Goal: Task Accomplishment & Management: Use online tool/utility

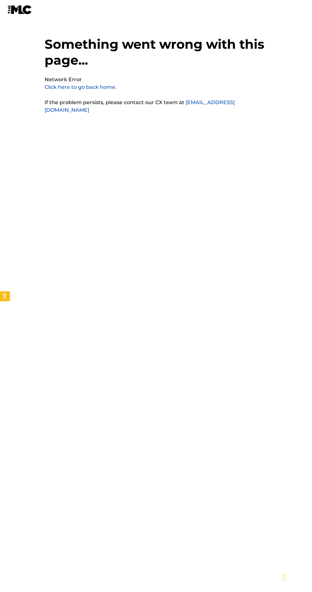
click at [95, 87] on link "Click here to go back home." at bounding box center [81, 87] width 72 height 6
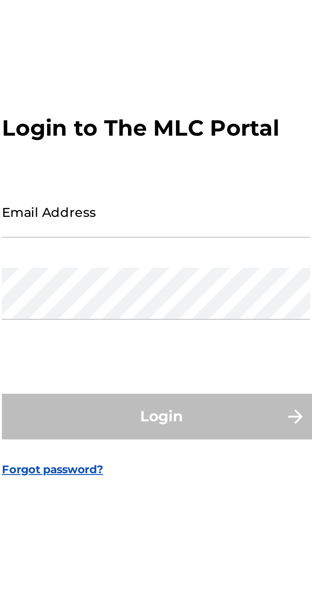
click at [146, 287] on input "Email Address" at bounding box center [154, 278] width 108 height 18
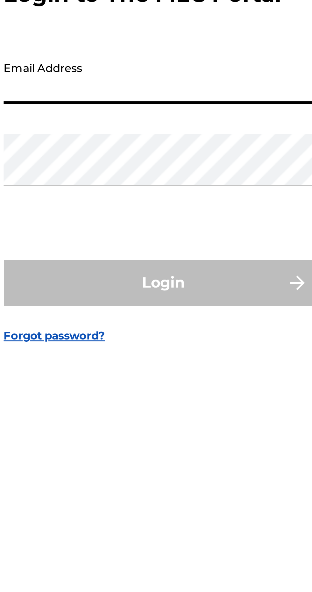
type input "[EMAIL_ADDRESS][DOMAIN_NAME]"
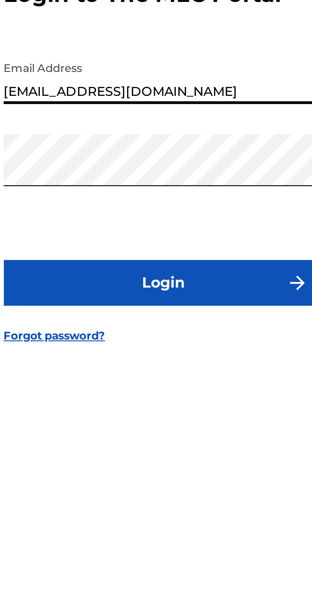
click at [164, 357] on button "Login" at bounding box center [155, 350] width 111 height 16
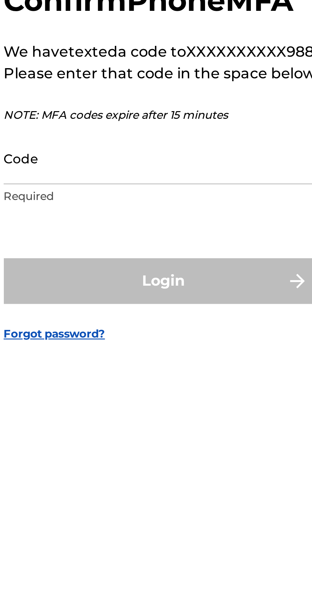
scroll to position [3, 0]
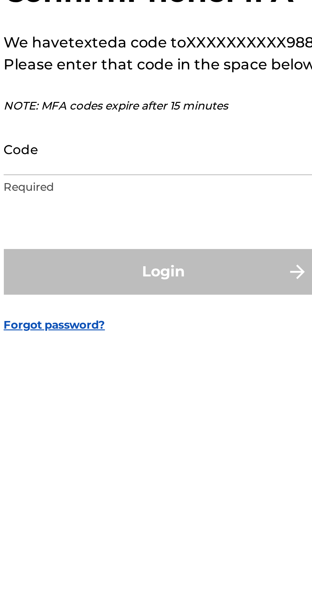
click at [140, 312] on input "Code" at bounding box center [154, 303] width 108 height 18
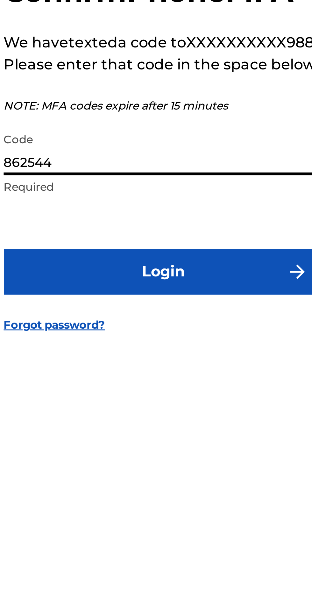
type input "862544"
click at [166, 354] on button "Login" at bounding box center [155, 346] width 111 height 16
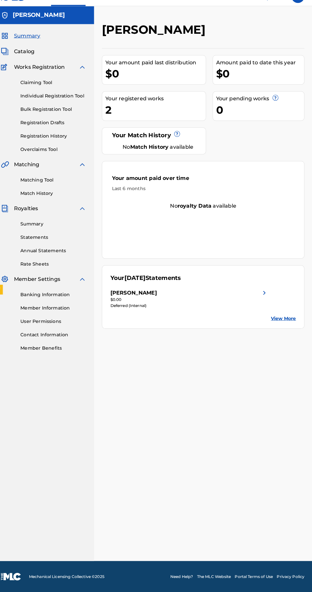
scroll to position [1, 0]
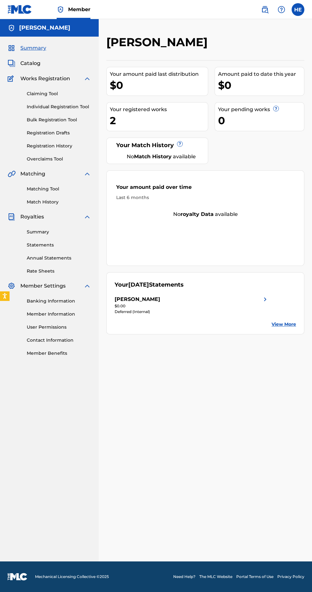
click at [36, 215] on span "Royalties" at bounding box center [32, 217] width 24 height 8
click at [0, 405] on nav "[PERSON_NAME] Summary Catalog Works Registration Claiming Tool Individual Regis…" at bounding box center [49, 290] width 99 height 542
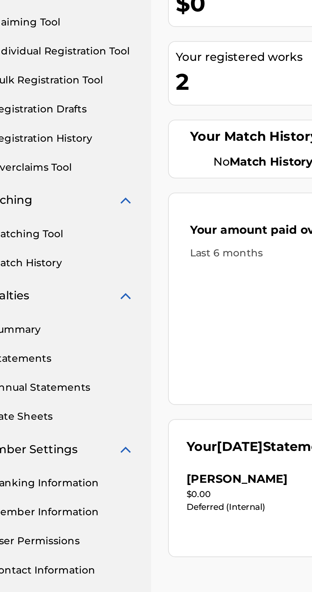
click at [112, 93] on div "Your amount paid last distribution $0" at bounding box center [157, 81] width 102 height 29
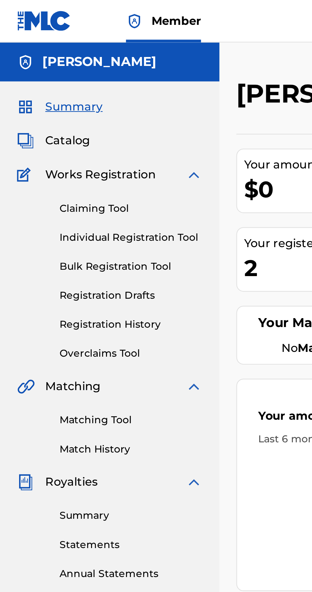
click at [130, 45] on h2 "[PERSON_NAME]" at bounding box center [158, 42] width 104 height 14
click at [35, 108] on link "Individual Registration Tool" at bounding box center [59, 106] width 64 height 7
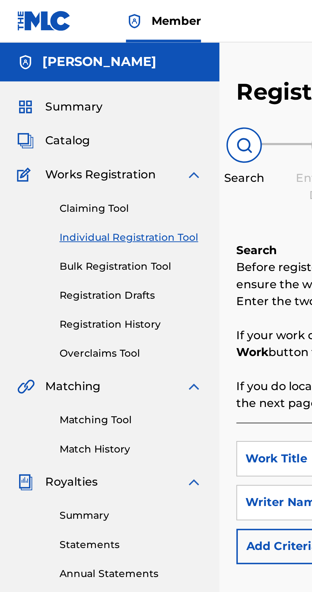
click at [19, 89] on div "Claiming Tool Individual Registration Tool Bulk Registration Tool Registration …" at bounding box center [49, 122] width 83 height 80
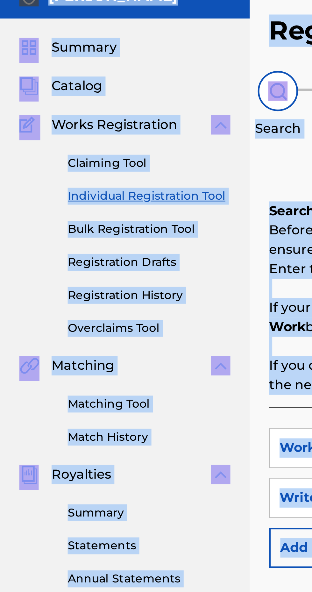
click at [123, 111] on b "Search" at bounding box center [115, 113] width 18 height 6
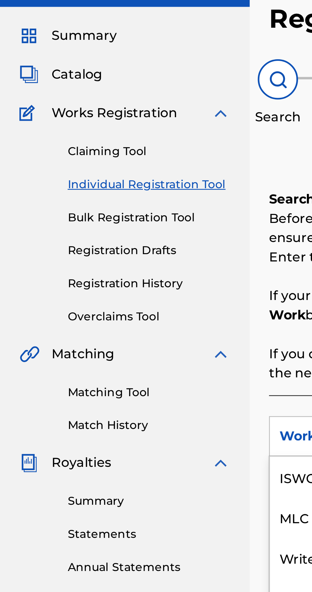
scroll to position [16, 0]
